Goal: Entertainment & Leisure: Browse casually

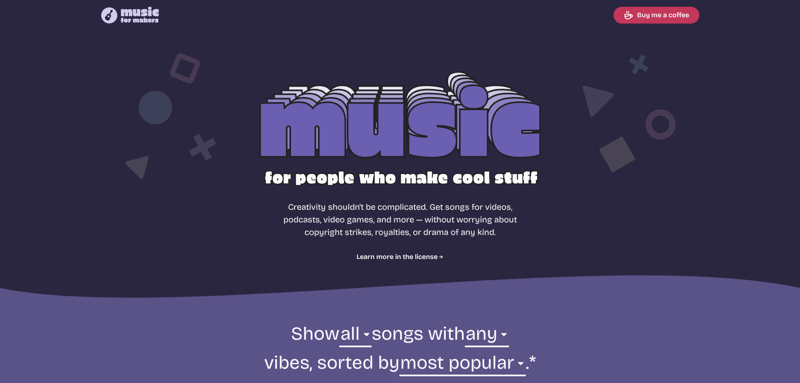
select select "most popular"
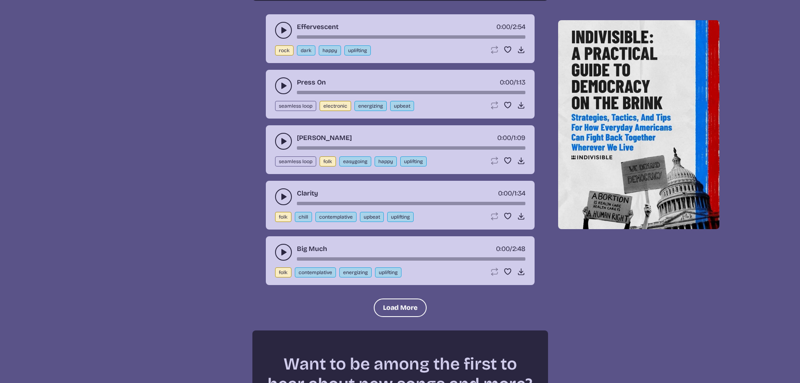
scroll to position [924, 0]
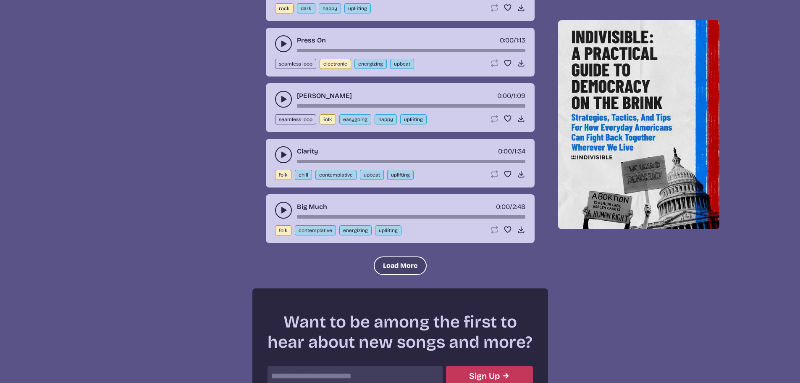
click at [386, 260] on button "Load More" at bounding box center [400, 265] width 53 height 18
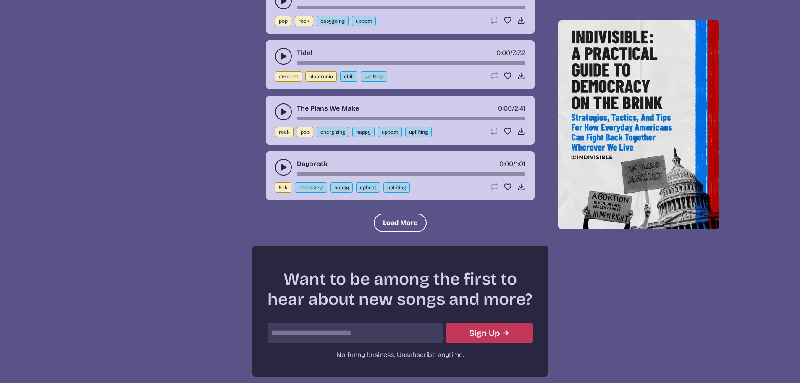
scroll to position [1764, 0]
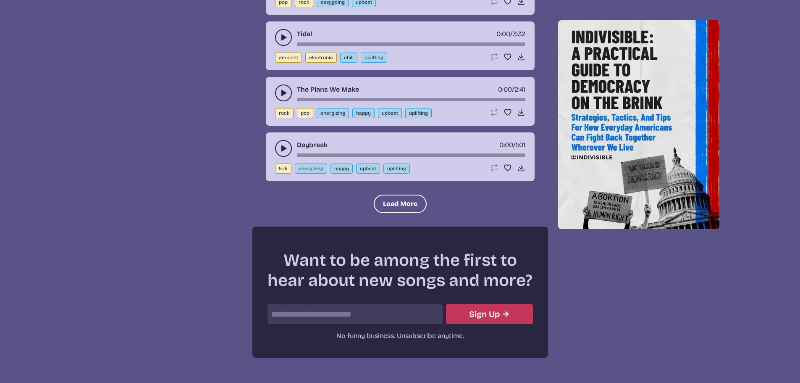
click at [281, 150] on icon "play-pause toggle" at bounding box center [283, 148] width 8 height 8
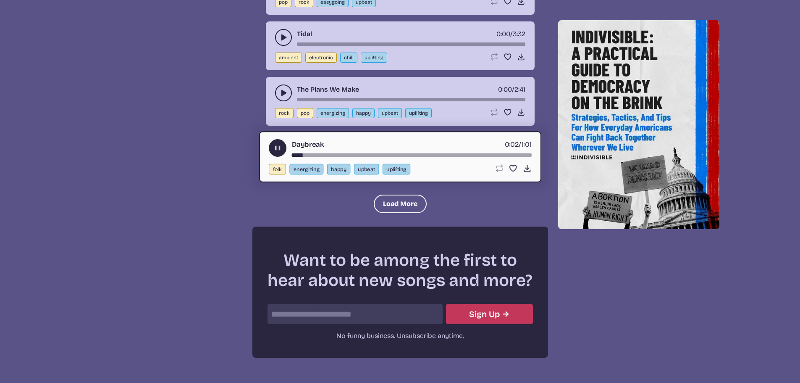
click at [279, 148] on use "play-pause toggle" at bounding box center [277, 148] width 9 height 9
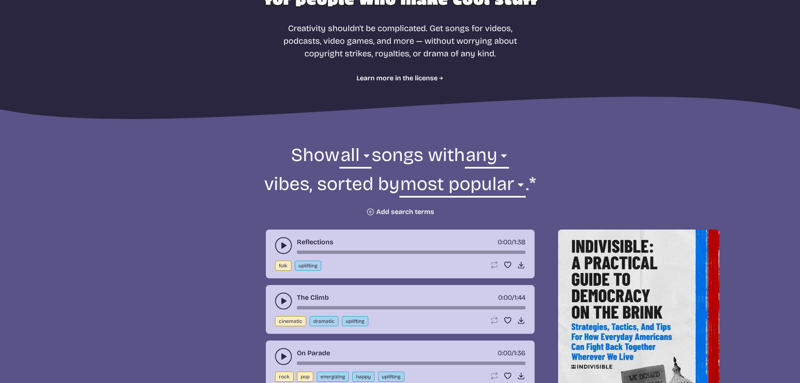
scroll to position [210, 0]
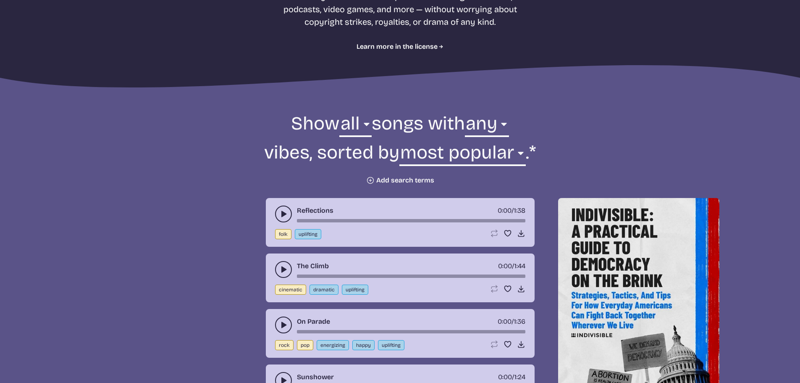
click at [408, 180] on button "Plus icon Add search terms" at bounding box center [400, 180] width 68 height 8
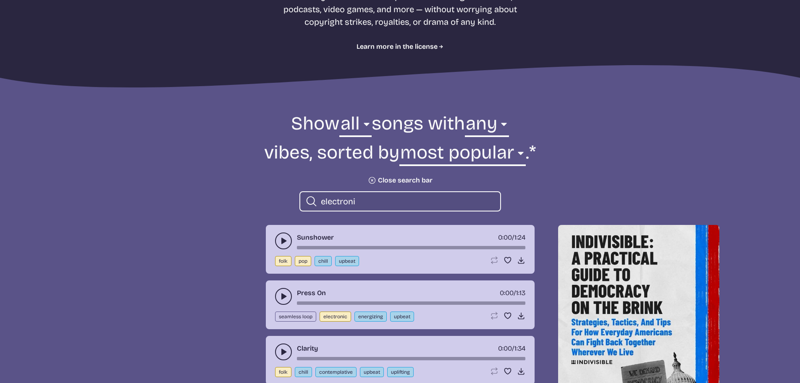
type input "electronic"
drag, startPoint x: 373, startPoint y: 199, endPoint x: 288, endPoint y: 204, distance: 84.6
click at [288, 204] on form "Show all ambient cinematic electronic folk holiday jazz pop rock world all song…" at bounding box center [400, 161] width 457 height 100
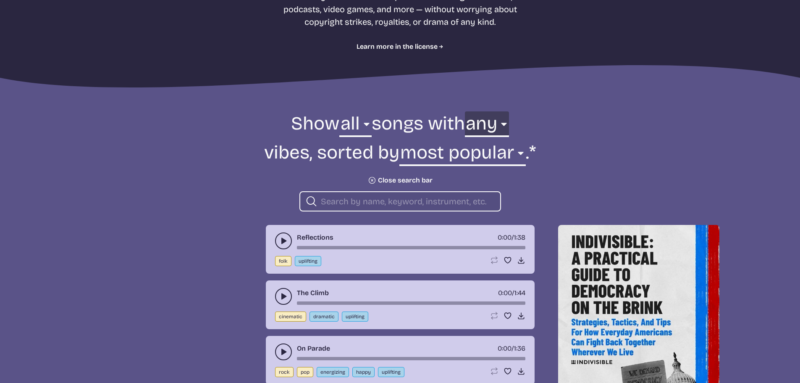
click at [497, 124] on select "any aggressive chill contemplative dark dramatic easygoing energizing happy ser…" at bounding box center [487, 125] width 44 height 29
select select "energizing"
click at [465, 111] on select "any aggressive chill contemplative dark dramatic easygoing energizing happy ser…" at bounding box center [487, 125] width 44 height 29
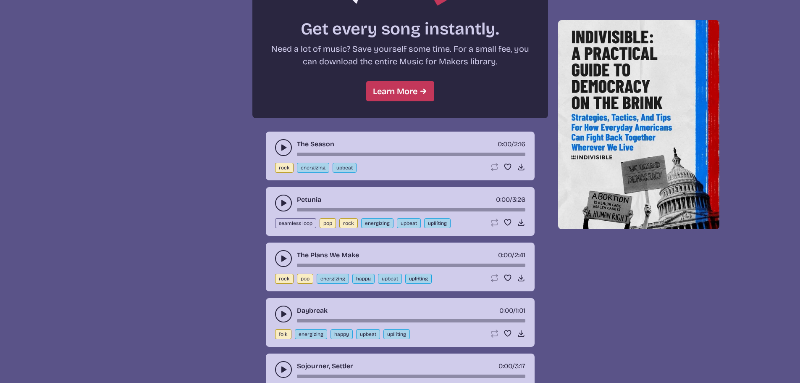
scroll to position [798, 0]
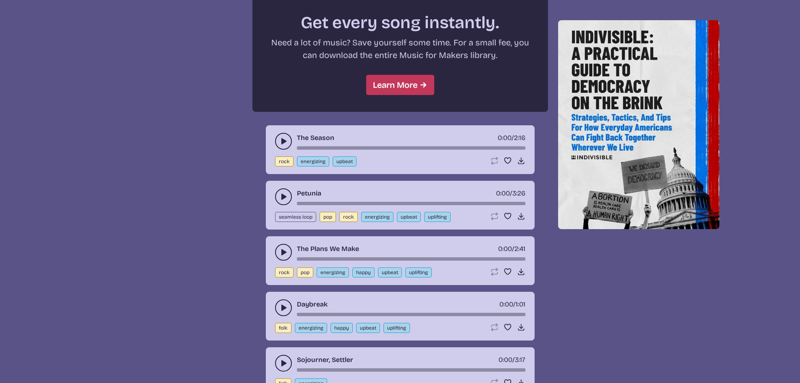
click at [287, 138] on icon "play-pause toggle" at bounding box center [283, 141] width 8 height 8
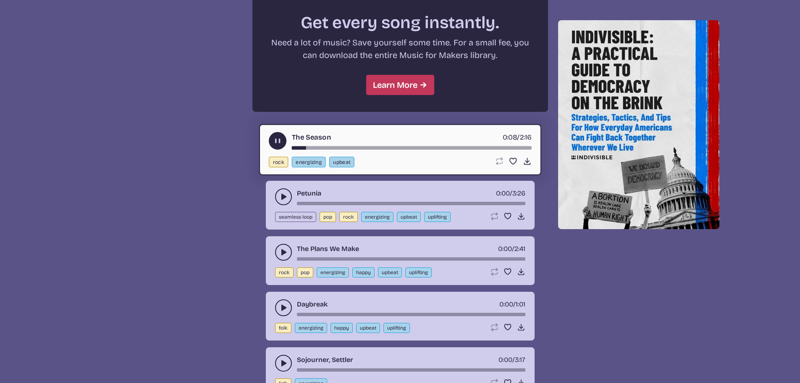
click at [276, 139] on use "play-pause toggle" at bounding box center [277, 141] width 9 height 9
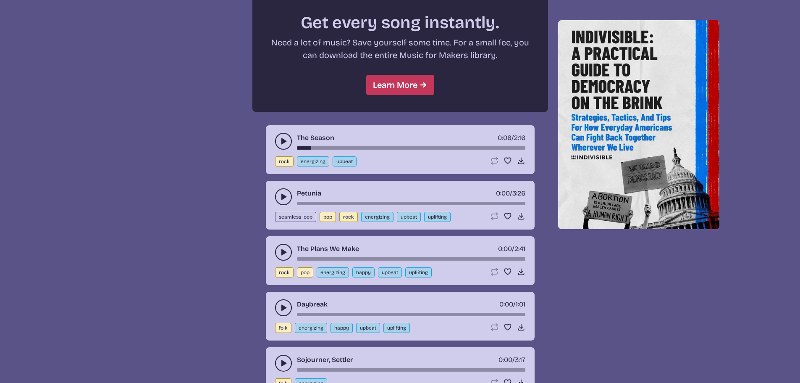
click at [286, 307] on icon "play-pause toggle" at bounding box center [283, 307] width 8 height 8
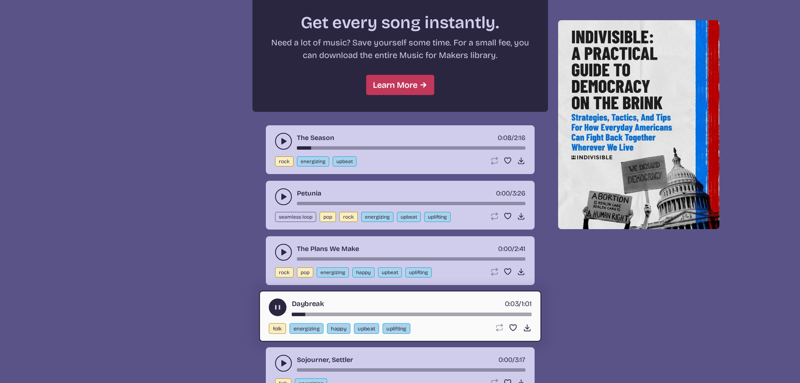
click at [279, 305] on use "play-pause toggle" at bounding box center [277, 307] width 9 height 9
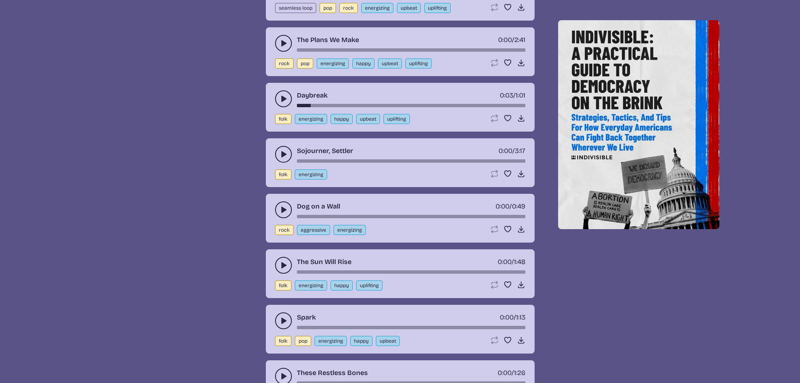
scroll to position [1008, 0]
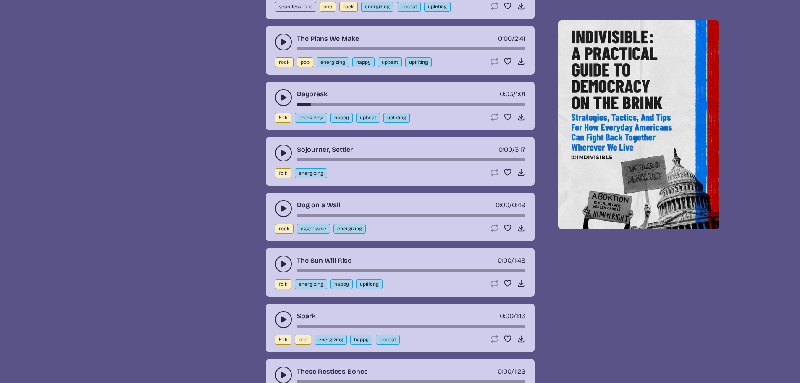
click at [281, 213] on icon "play-pause toggle" at bounding box center [283, 208] width 8 height 8
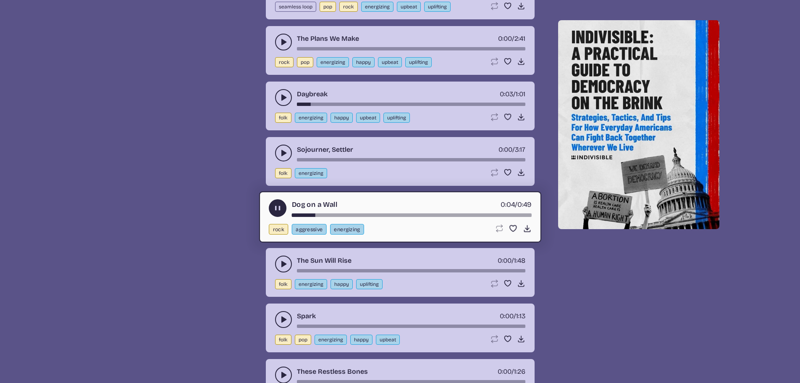
click at [280, 211] on use "play-pause toggle" at bounding box center [277, 208] width 9 height 9
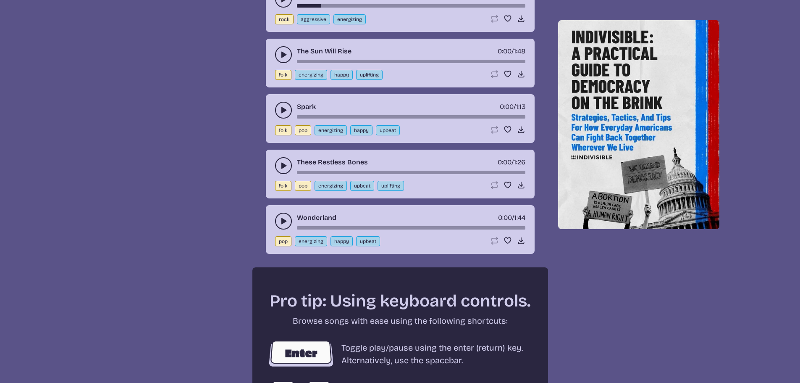
scroll to position [1218, 0]
click at [283, 223] on use "play-pause toggle" at bounding box center [283, 220] width 8 height 8
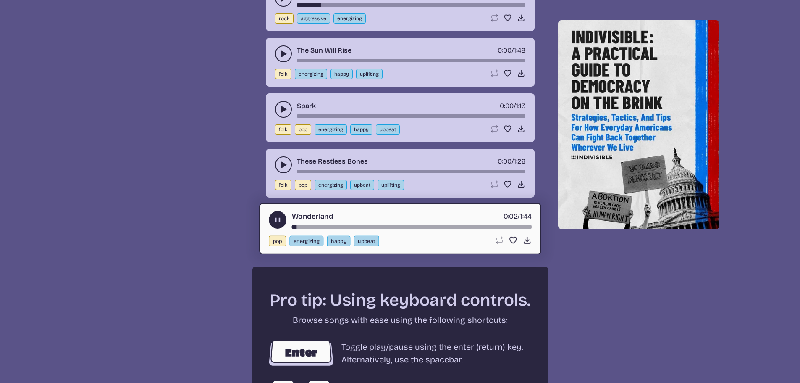
click at [281, 221] on use "play-pause toggle" at bounding box center [277, 219] width 9 height 9
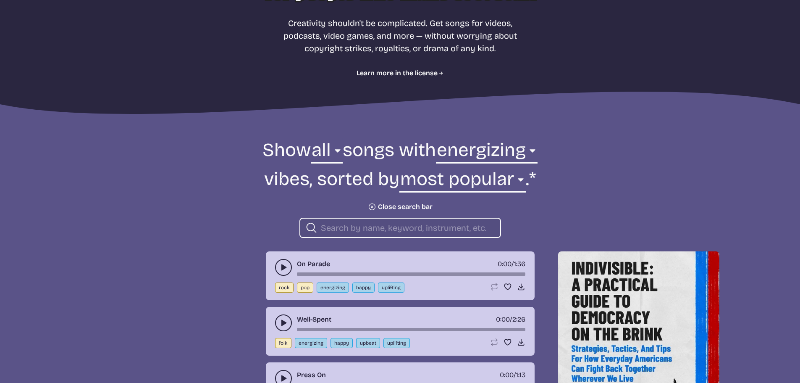
scroll to position [168, 0]
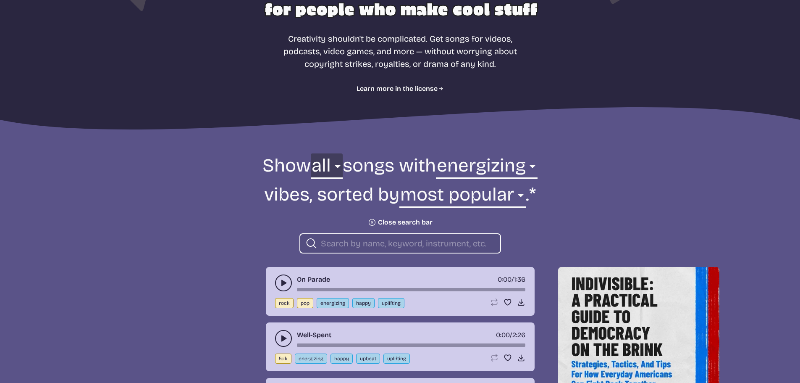
click at [326, 168] on select "all ambient cinematic electronic folk holiday jazz pop rock world" at bounding box center [327, 167] width 32 height 29
select select "electronic"
click at [311, 153] on select "all ambient cinematic electronic folk holiday jazz pop rock world" at bounding box center [327, 167] width 32 height 29
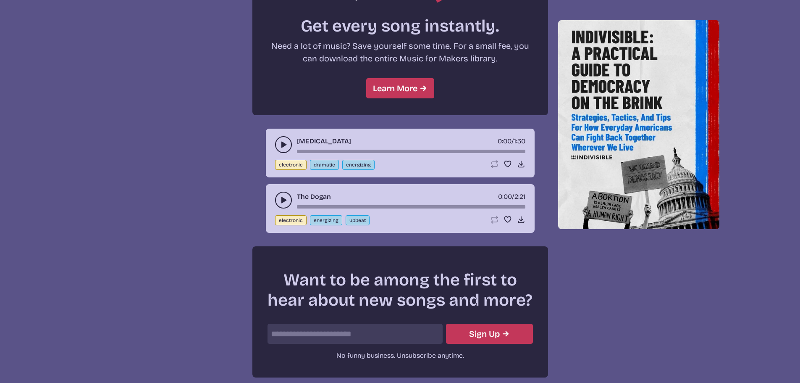
scroll to position [783, 0]
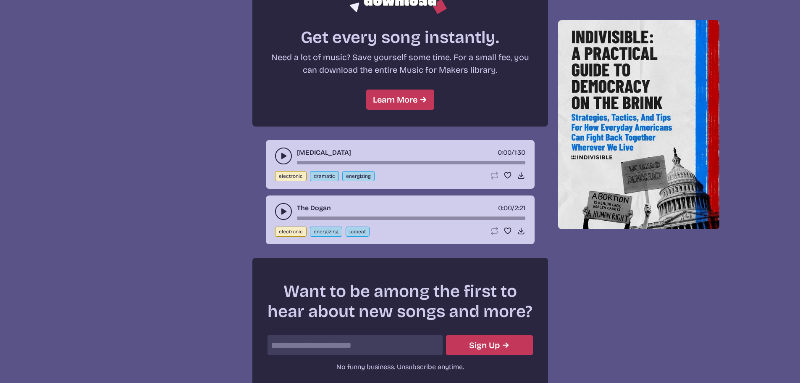
click at [282, 213] on use "play-pause toggle" at bounding box center [283, 211] width 8 height 8
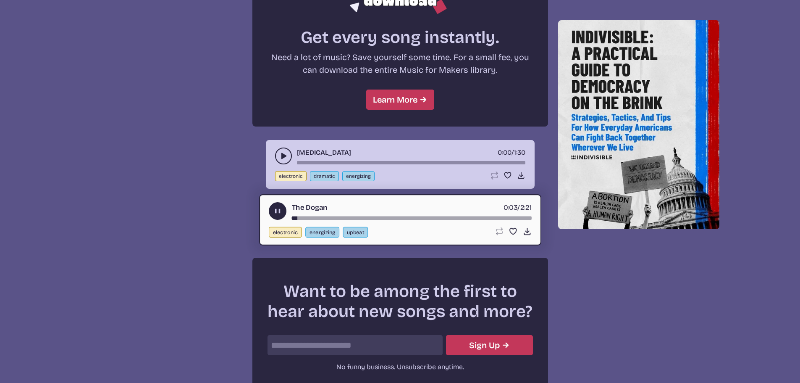
click at [284, 156] on use "play-pause toggle" at bounding box center [283, 156] width 8 height 8
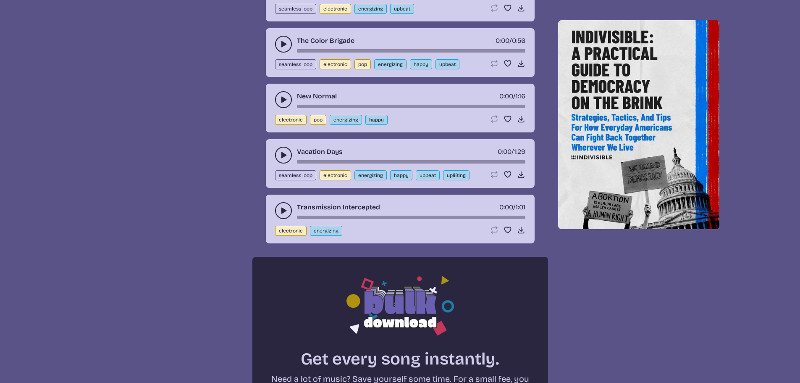
scroll to position [405, 0]
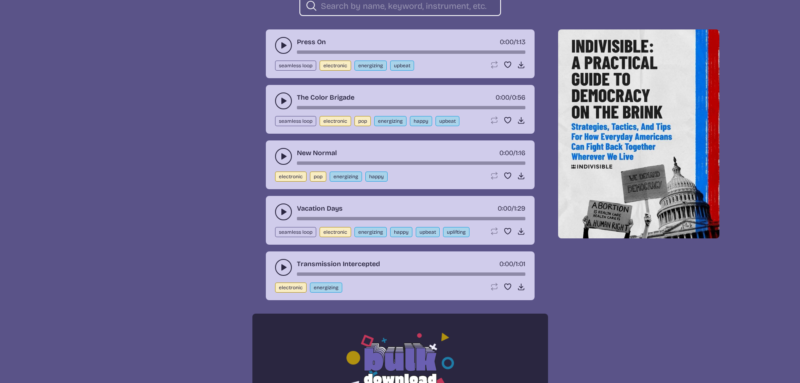
click at [276, 268] on button "play-pause toggle" at bounding box center [283, 267] width 17 height 17
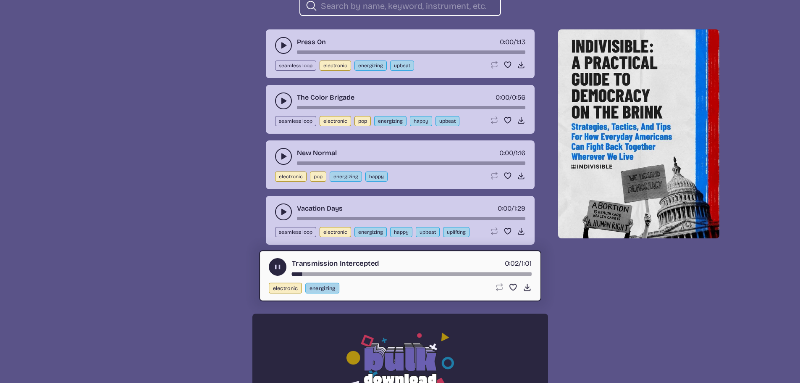
click at [286, 212] on use "play-pause toggle" at bounding box center [283, 211] width 8 height 8
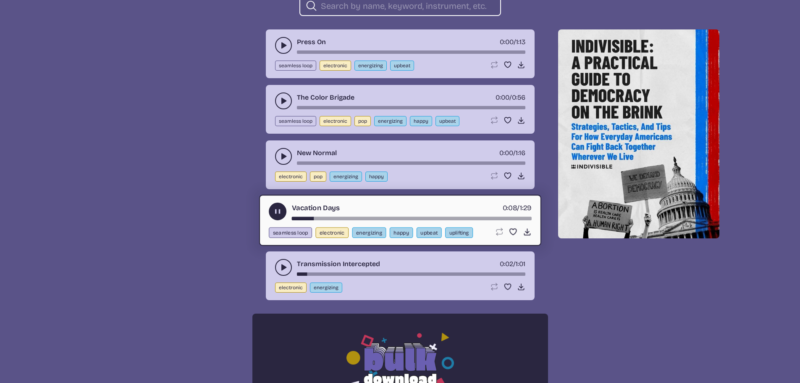
click at [278, 155] on button "play-pause toggle" at bounding box center [283, 156] width 17 height 17
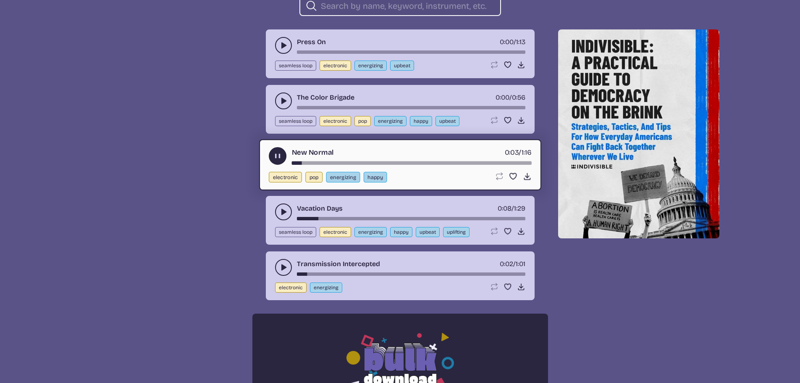
click at [283, 98] on icon "play-pause toggle" at bounding box center [283, 101] width 8 height 8
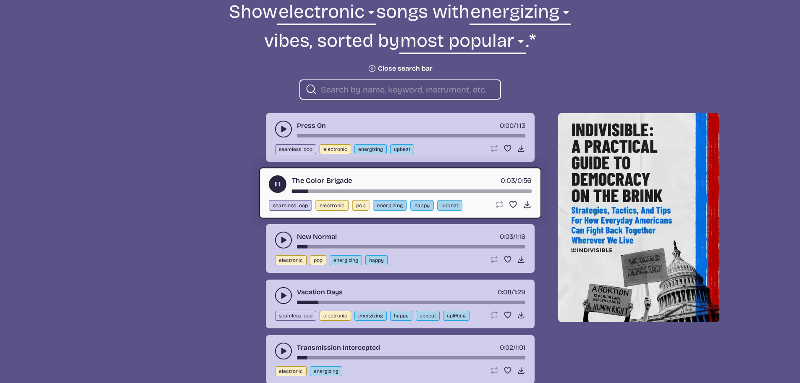
scroll to position [321, 0]
click at [281, 126] on use "play-pause toggle" at bounding box center [283, 129] width 8 height 8
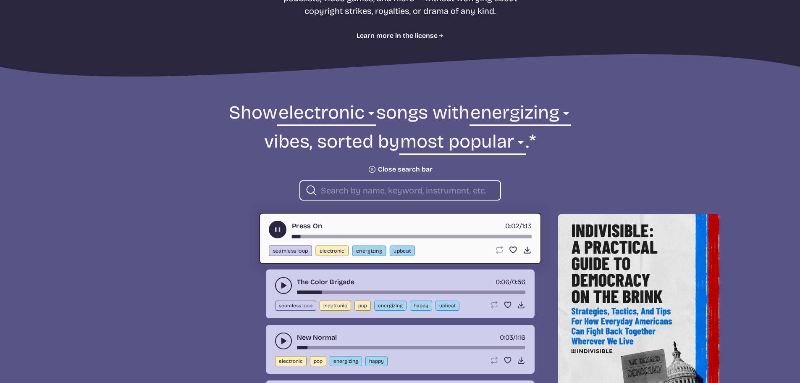
scroll to position [195, 0]
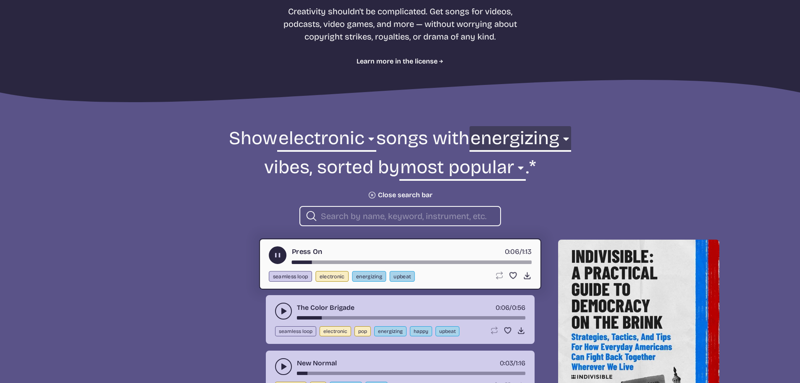
click at [539, 139] on select "any aggressive chill contemplative dark dramatic easygoing energizing happy ser…" at bounding box center [521, 140] width 102 height 29
select select "any"
click at [505, 126] on select "any aggressive chill contemplative dark dramatic easygoing energizing happy ser…" at bounding box center [521, 140] width 102 height 29
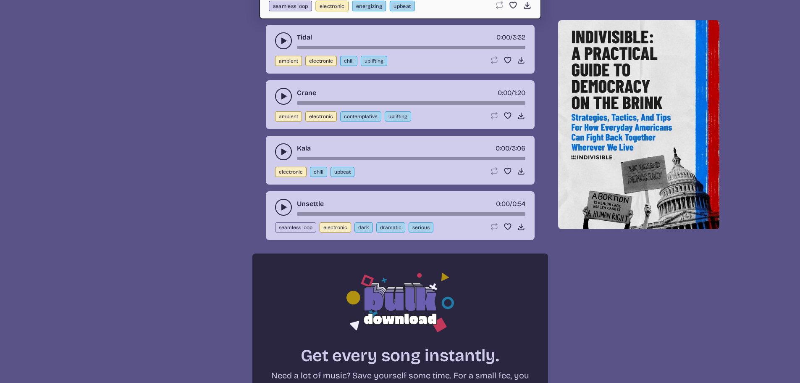
scroll to position [489, 0]
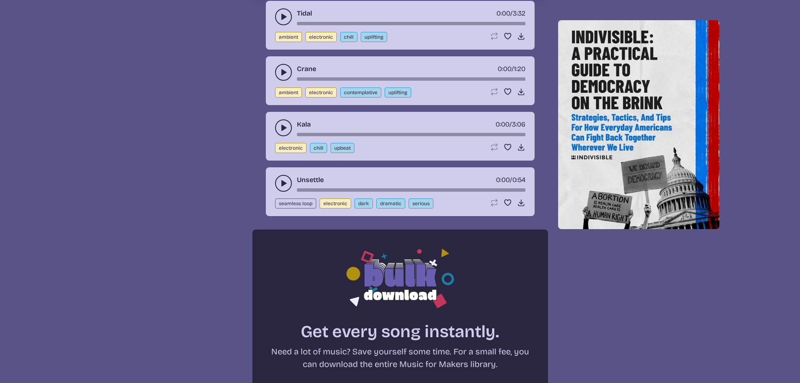
click at [282, 185] on use "play-pause toggle" at bounding box center [283, 183] width 8 height 8
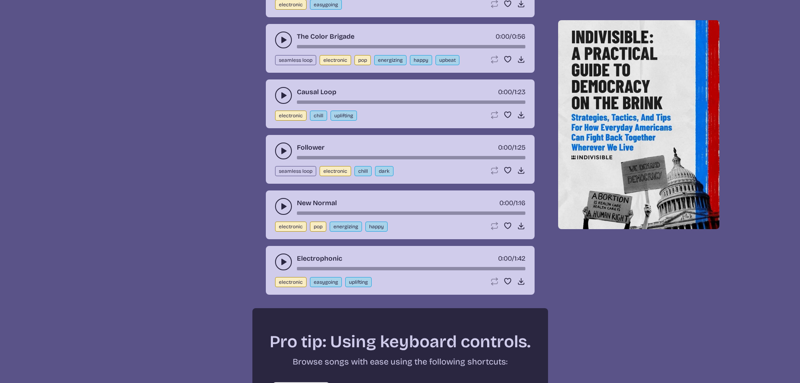
scroll to position [1161, 0]
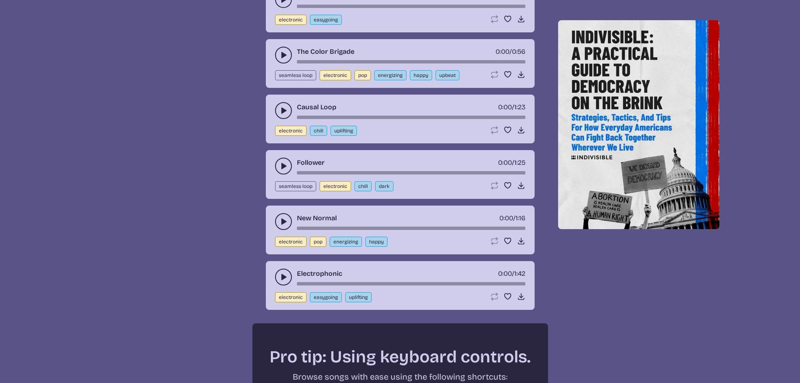
click at [284, 53] on icon "play-pause toggle" at bounding box center [283, 55] width 8 height 8
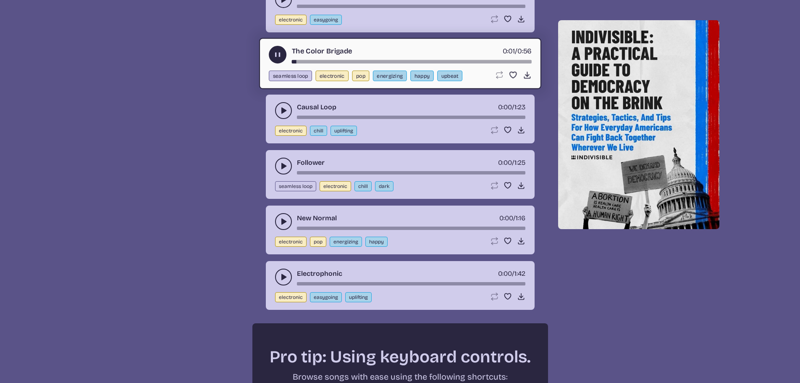
drag, startPoint x: 284, startPoint y: 53, endPoint x: 279, endPoint y: 57, distance: 6.3
click at [283, 53] on button "play-pause toggle" at bounding box center [278, 55] width 18 height 18
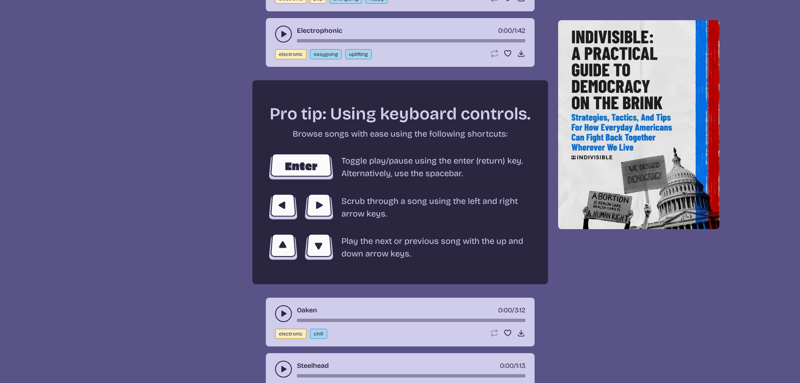
scroll to position [1581, 0]
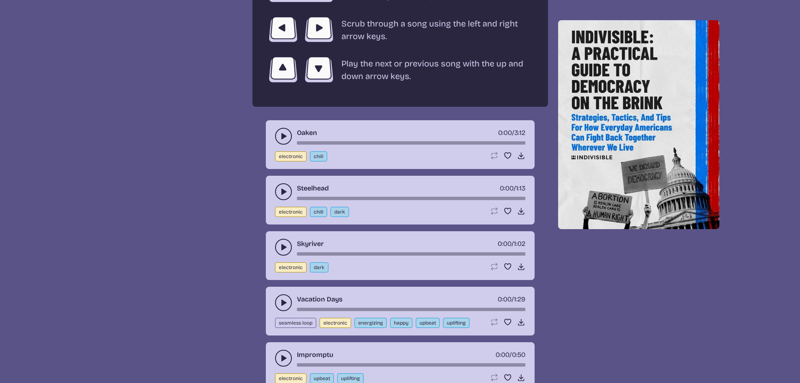
click at [276, 192] on button "play-pause toggle" at bounding box center [283, 191] width 17 height 17
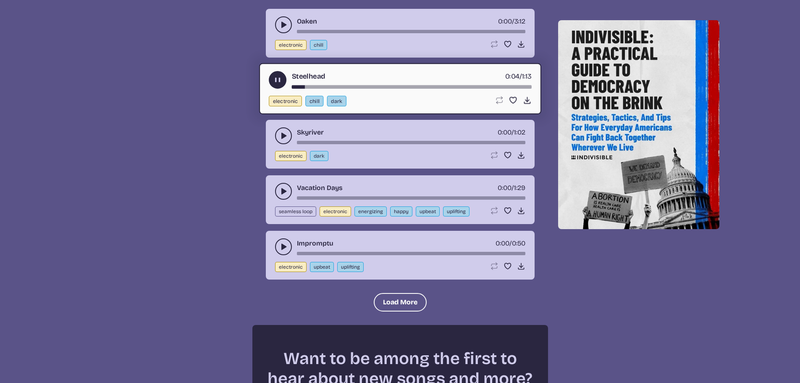
scroll to position [1707, 0]
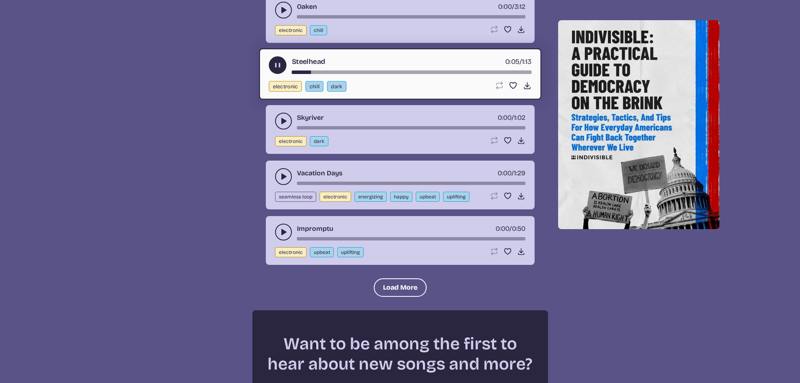
click at [284, 121] on use "play-pause toggle" at bounding box center [283, 121] width 8 height 8
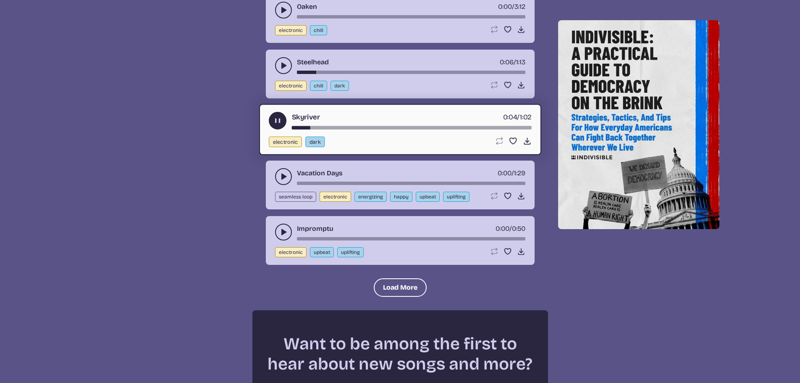
click at [284, 231] on use "play-pause toggle" at bounding box center [283, 232] width 8 height 8
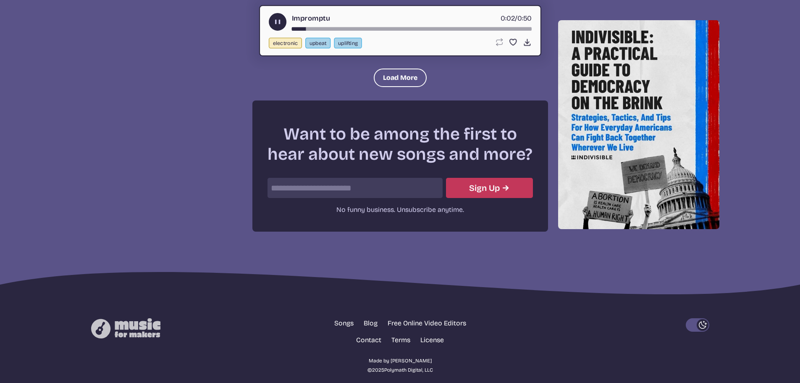
scroll to position [1917, 0]
click at [404, 76] on button "Load More" at bounding box center [400, 77] width 53 height 18
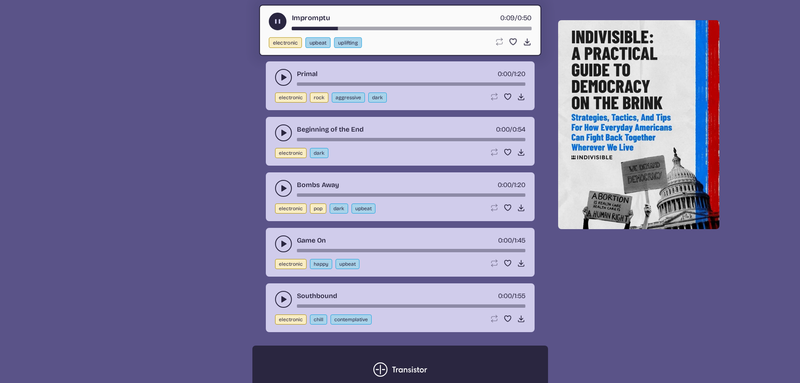
click at [281, 133] on icon "play-pause toggle" at bounding box center [283, 133] width 8 height 8
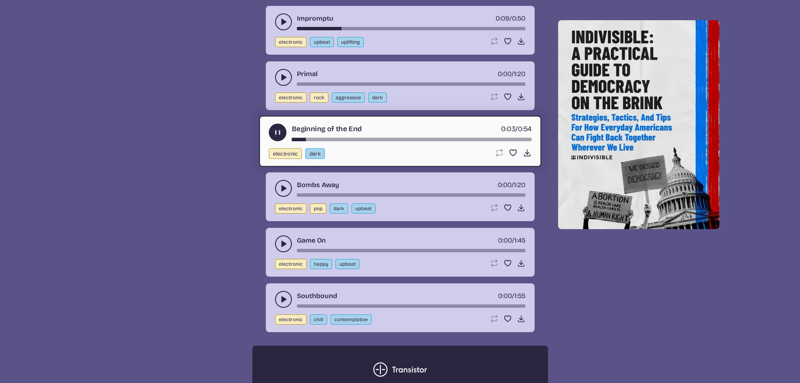
click at [279, 186] on icon "play-pause toggle" at bounding box center [283, 188] width 8 height 8
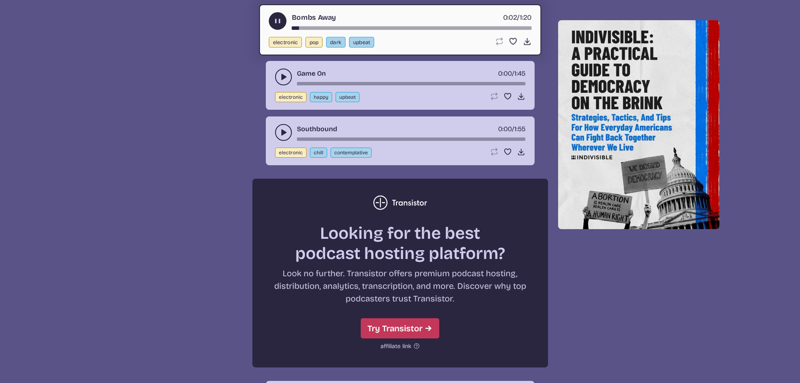
scroll to position [2085, 0]
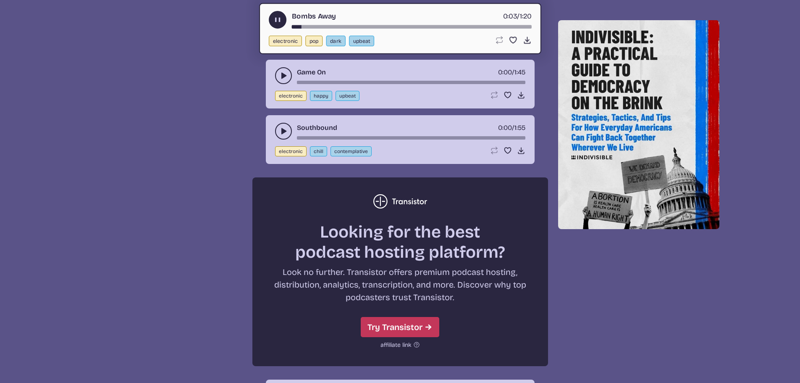
click at [285, 133] on icon "play-pause toggle" at bounding box center [283, 131] width 8 height 8
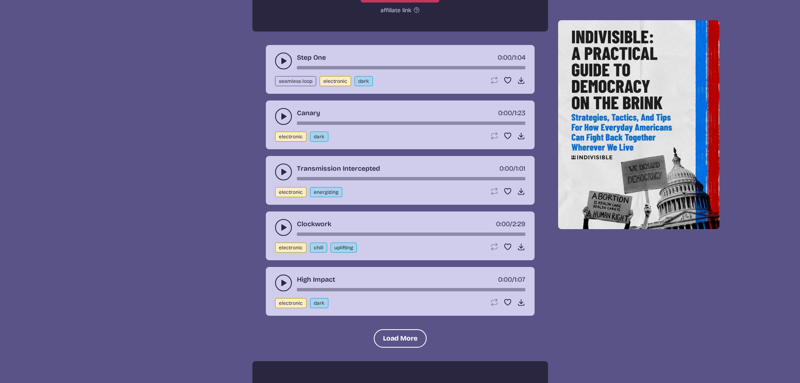
scroll to position [2421, 0]
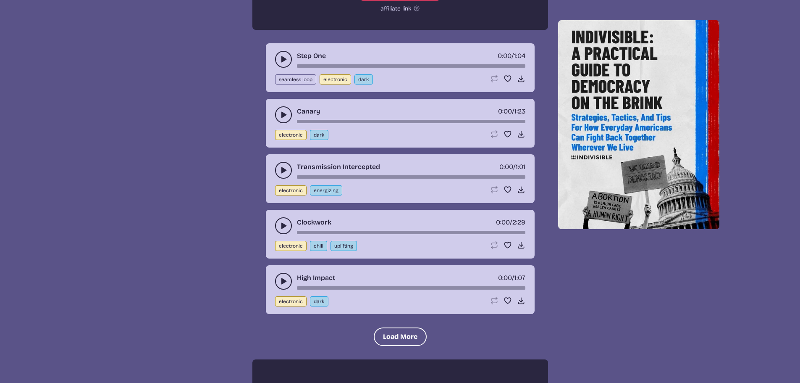
click at [286, 62] on icon "play-pause toggle" at bounding box center [283, 59] width 8 height 8
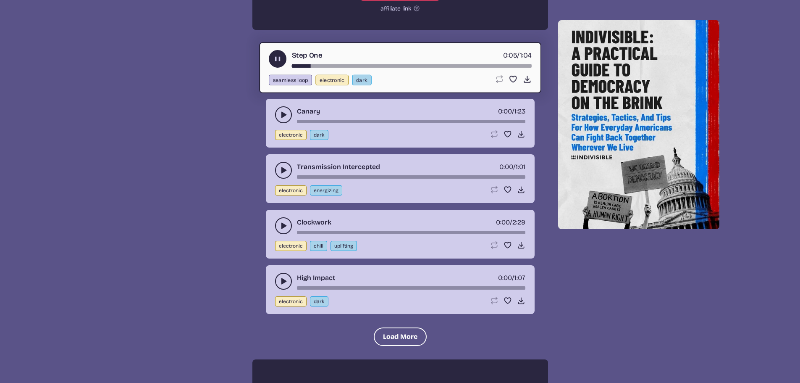
click at [281, 224] on icon "play-pause toggle" at bounding box center [283, 225] width 8 height 8
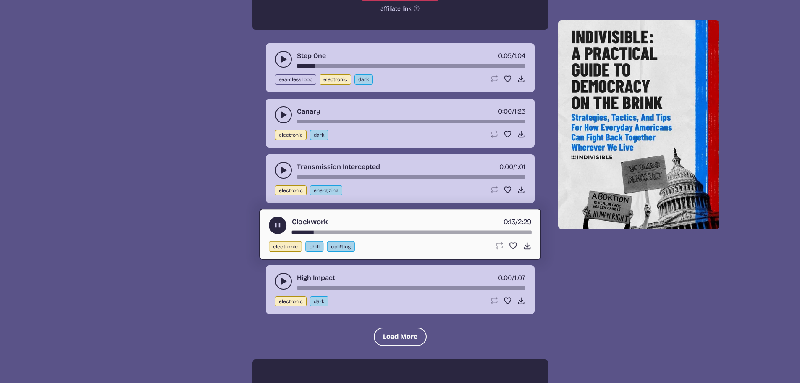
click at [282, 280] on use "play-pause toggle" at bounding box center [283, 281] width 8 height 8
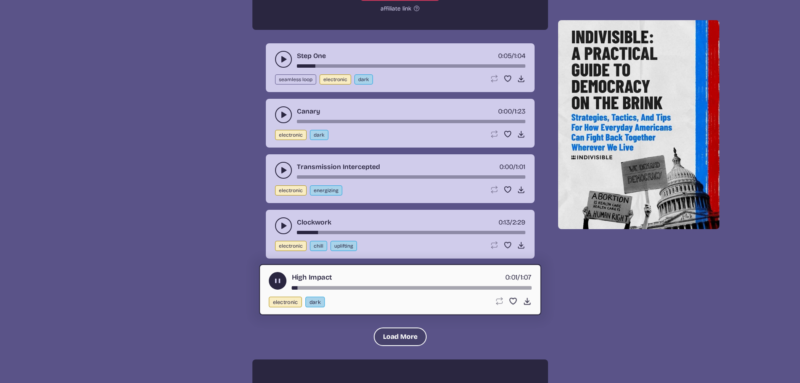
click at [399, 340] on button "Load More" at bounding box center [400, 336] width 53 height 18
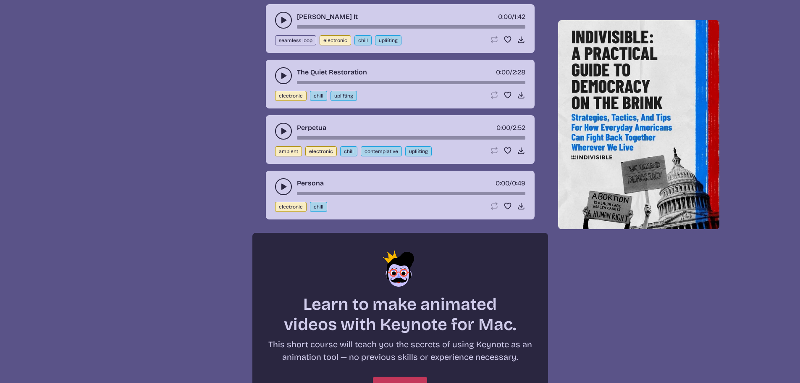
scroll to position [2800, 0]
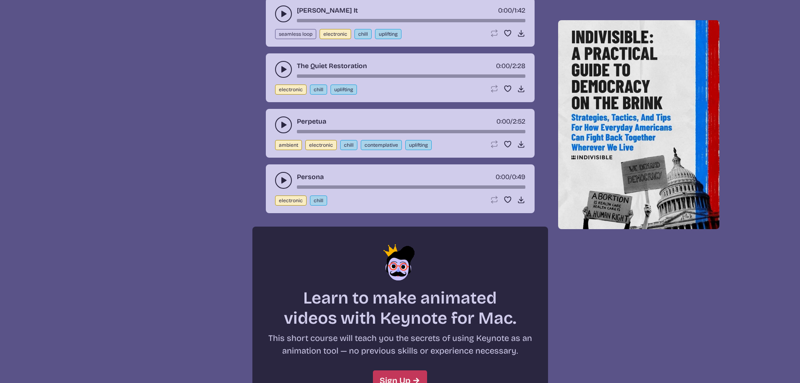
click at [287, 179] on icon "play-pause toggle" at bounding box center [283, 180] width 8 height 8
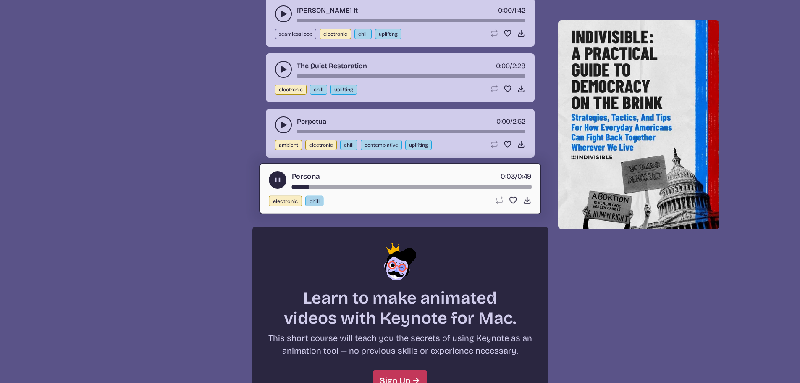
click at [283, 125] on use "play-pause toggle" at bounding box center [283, 125] width 8 height 8
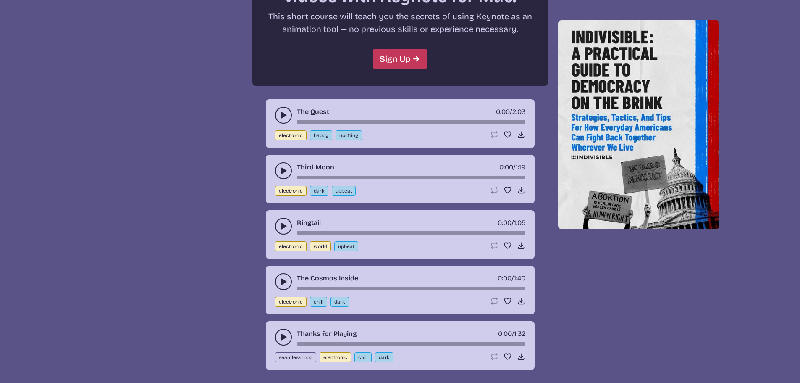
scroll to position [3136, 0]
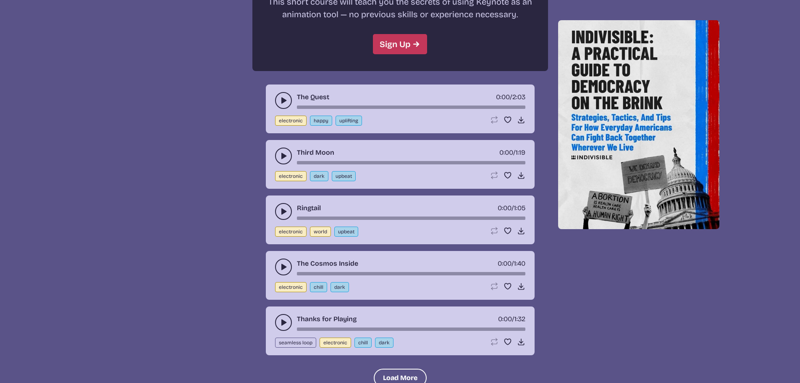
click at [283, 210] on use "play-pause toggle" at bounding box center [283, 211] width 8 height 8
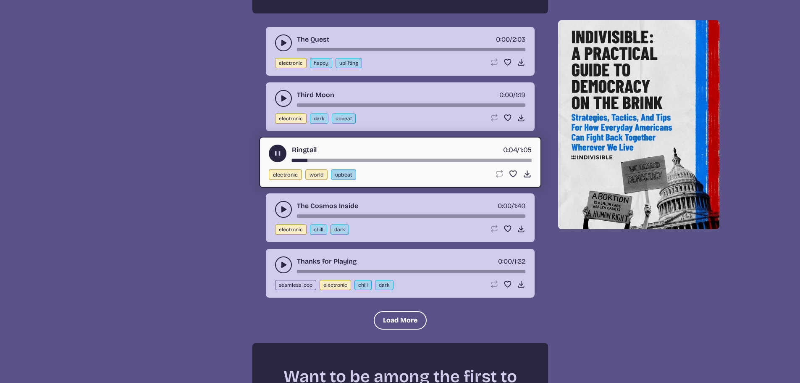
scroll to position [3262, 0]
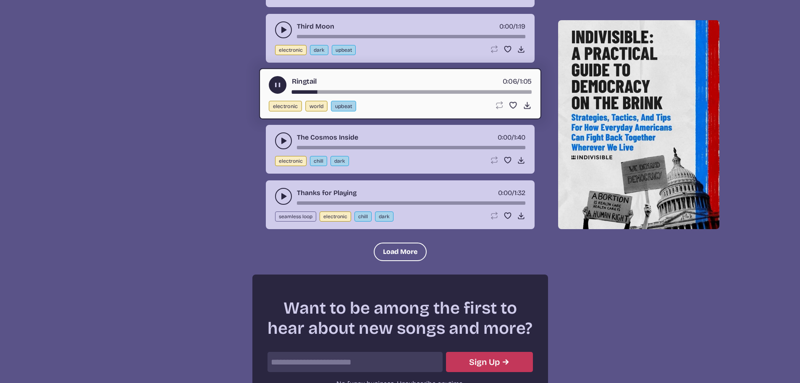
click at [284, 196] on use "play-pause toggle" at bounding box center [283, 196] width 8 height 8
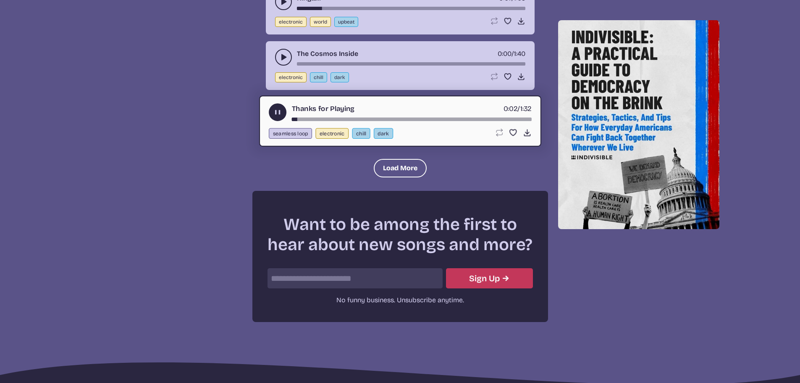
scroll to position [3346, 0]
click at [389, 168] on button "Load More" at bounding box center [400, 167] width 53 height 18
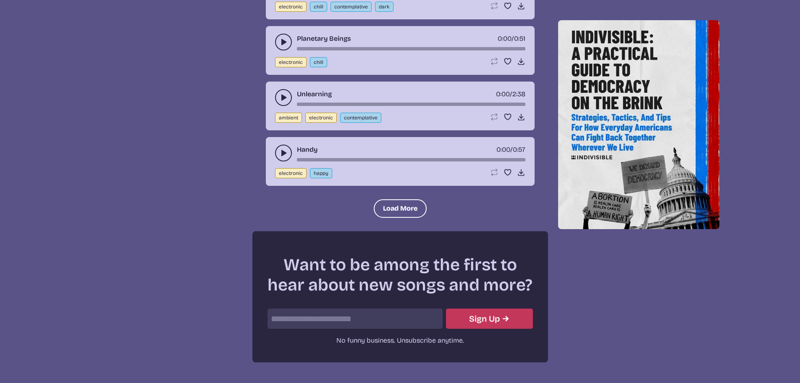
scroll to position [4060, 0]
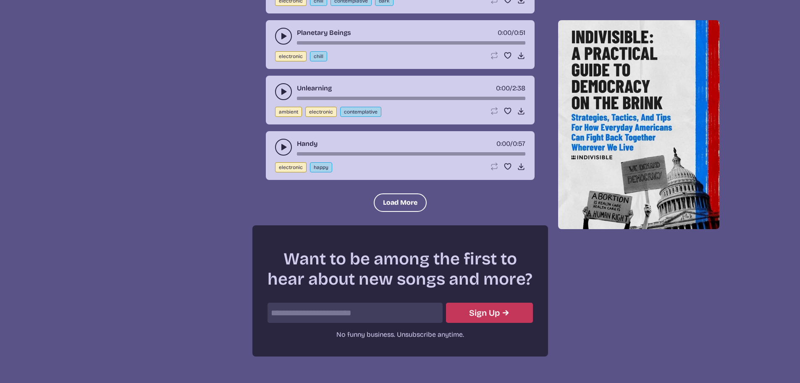
click at [278, 146] on button "play-pause toggle" at bounding box center [283, 147] width 17 height 17
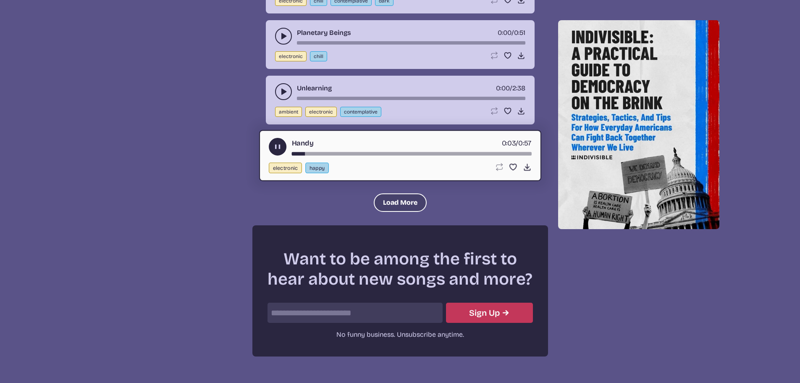
click at [399, 197] on button "Load More" at bounding box center [400, 202] width 53 height 18
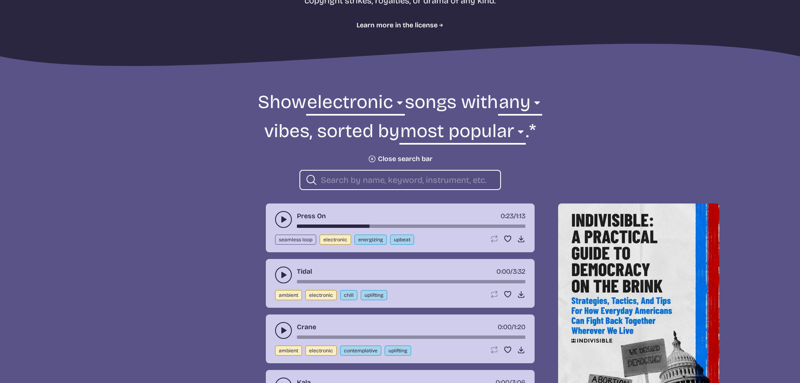
scroll to position [210, 0]
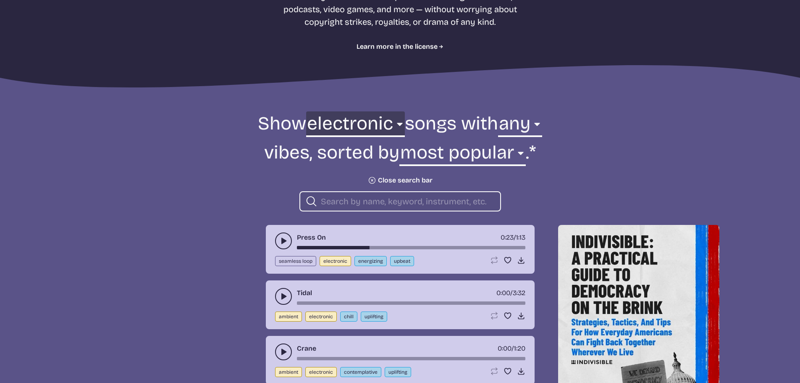
click at [359, 127] on select "all ambient cinematic electronic folk holiday jazz pop rock world" at bounding box center [355, 125] width 99 height 29
select select "ambient"
click at [311, 111] on select "all ambient cinematic electronic folk holiday jazz pop rock world" at bounding box center [355, 125] width 99 height 29
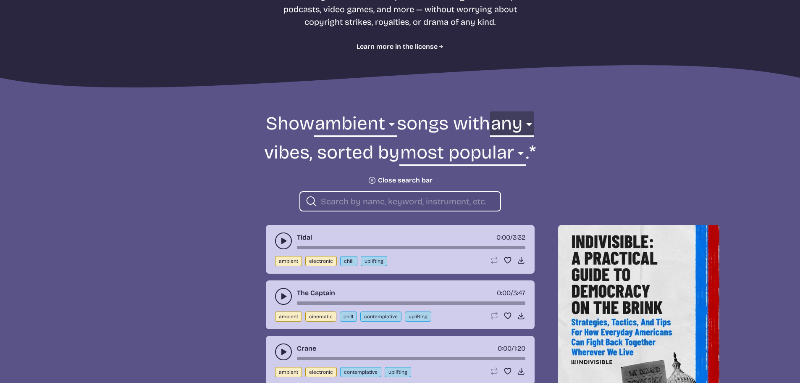
click at [517, 124] on select "any aggressive chill contemplative dark dramatic easygoing energizing happy ser…" at bounding box center [512, 125] width 44 height 29
click at [490, 111] on select "any aggressive chill contemplative dark dramatic easygoing energizing happy ser…" at bounding box center [512, 125] width 44 height 29
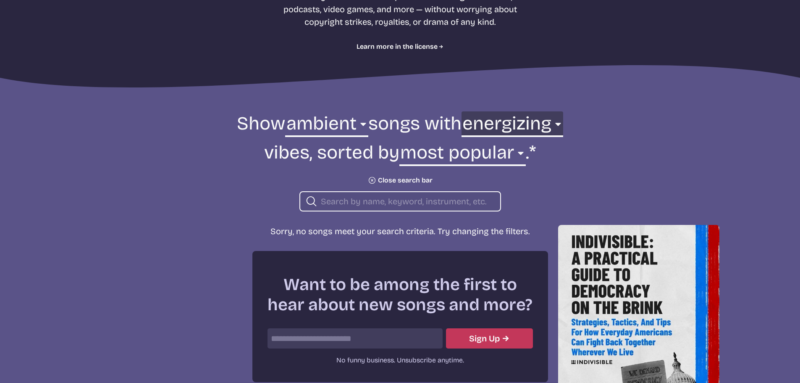
click at [515, 129] on select "any aggressive chill contemplative dark dramatic easygoing energizing happy ser…" at bounding box center [513, 125] width 102 height 29
select select "uplifting"
click at [478, 111] on select "any aggressive chill contemplative dark dramatic easygoing energizing happy ser…" at bounding box center [513, 125] width 102 height 29
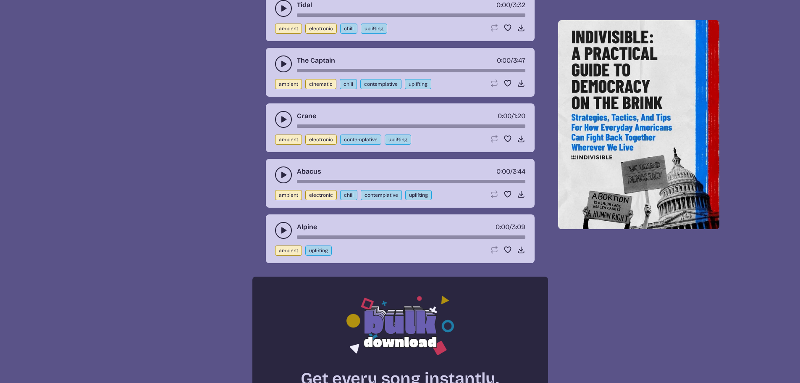
scroll to position [462, 0]
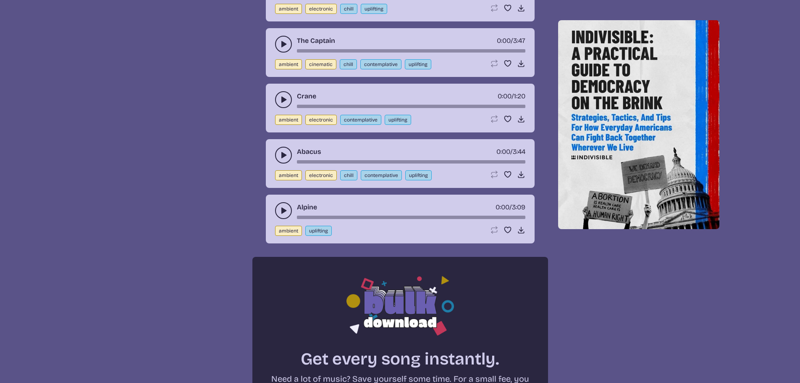
click at [286, 103] on icon "play-pause toggle" at bounding box center [283, 99] width 8 height 8
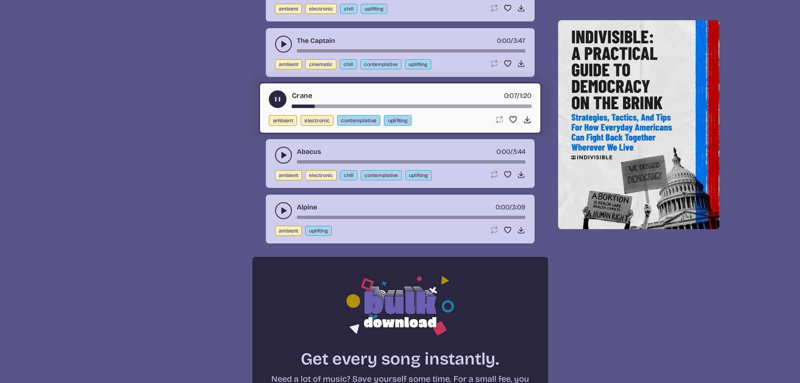
click at [278, 42] on button "play-pause toggle" at bounding box center [283, 44] width 17 height 17
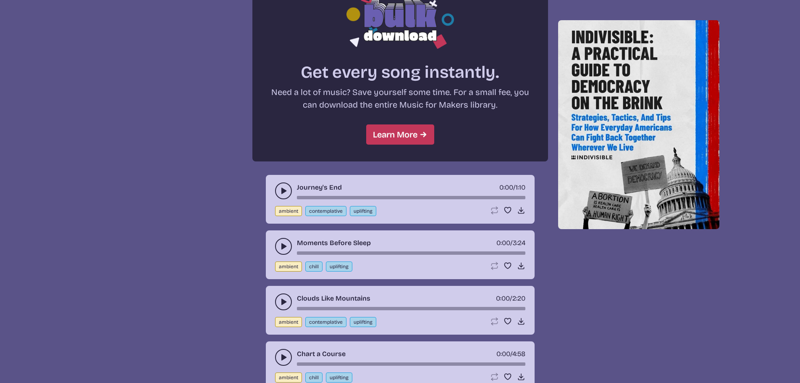
scroll to position [798, 0]
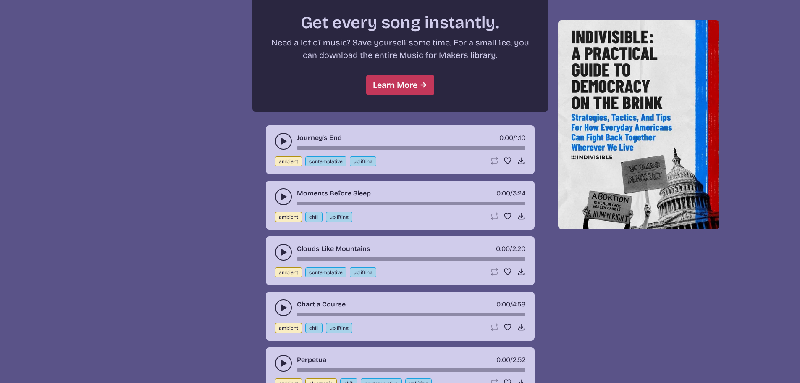
click at [280, 142] on icon "play-pause toggle" at bounding box center [283, 141] width 8 height 8
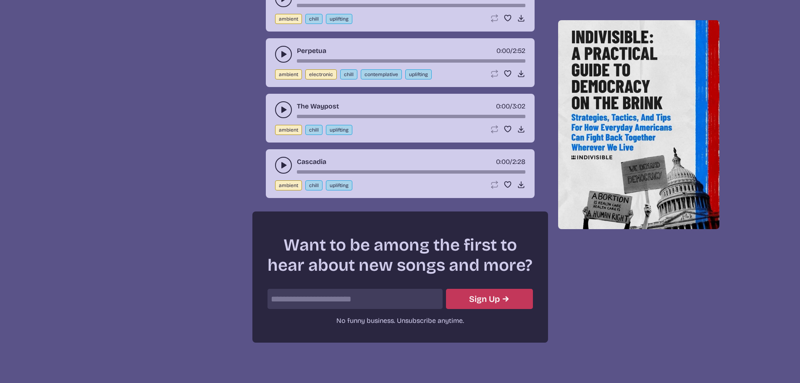
scroll to position [1103, 0]
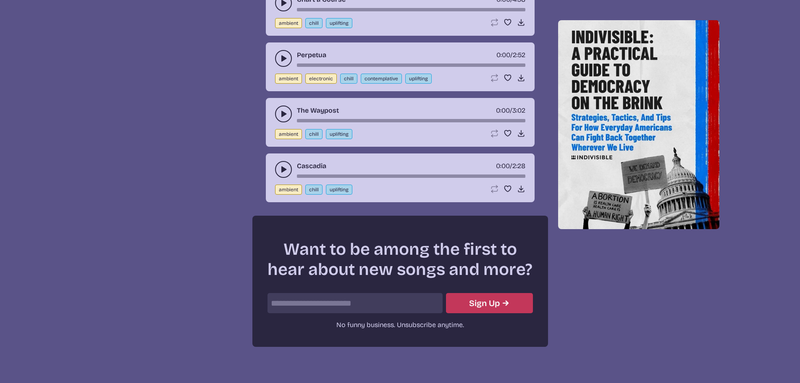
click at [280, 169] on icon "play-pause toggle" at bounding box center [283, 169] width 8 height 8
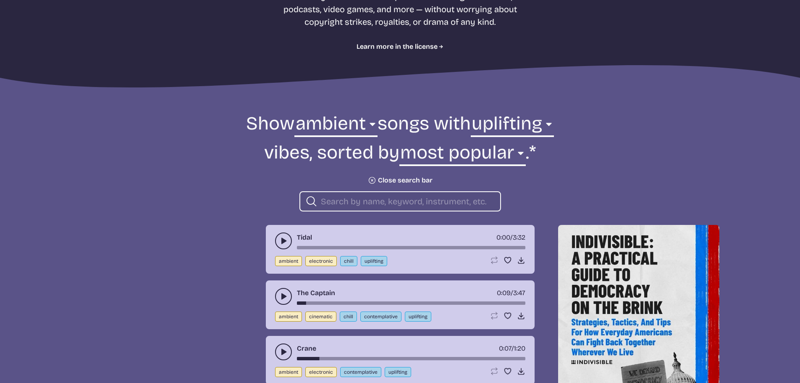
scroll to position [252, 0]
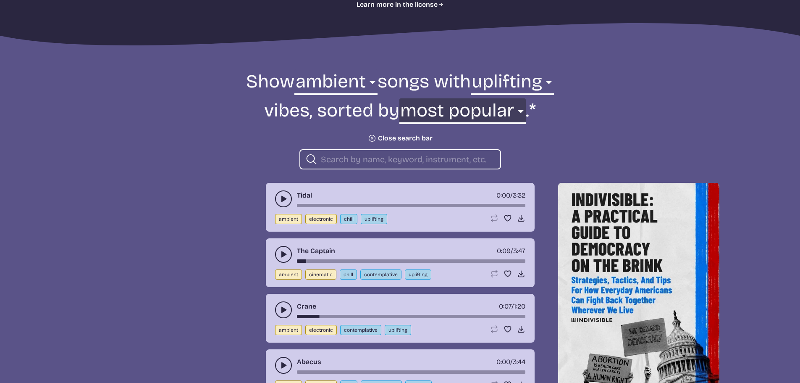
click at [428, 108] on select "newest oldest most popular least popular name" at bounding box center [462, 112] width 126 height 29
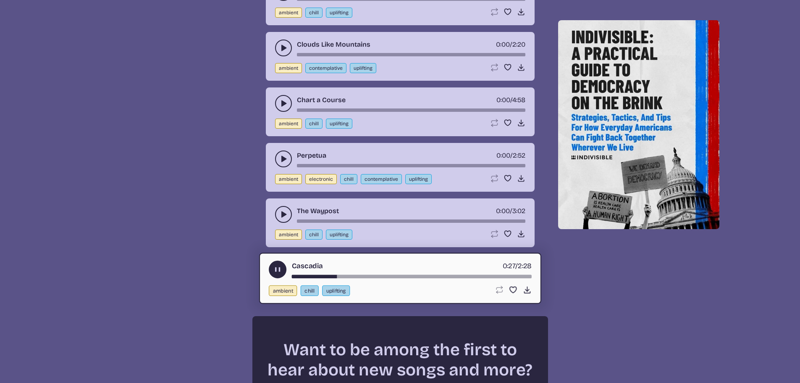
scroll to position [1176, 0]
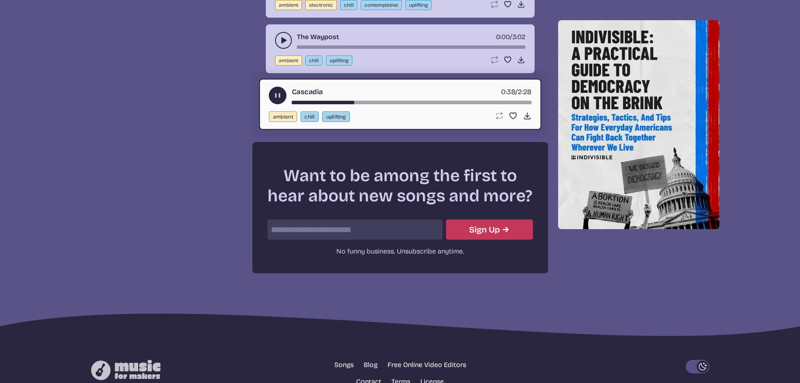
click at [284, 95] on button "play-pause toggle" at bounding box center [278, 96] width 18 height 18
